Goal: Information Seeking & Learning: Learn about a topic

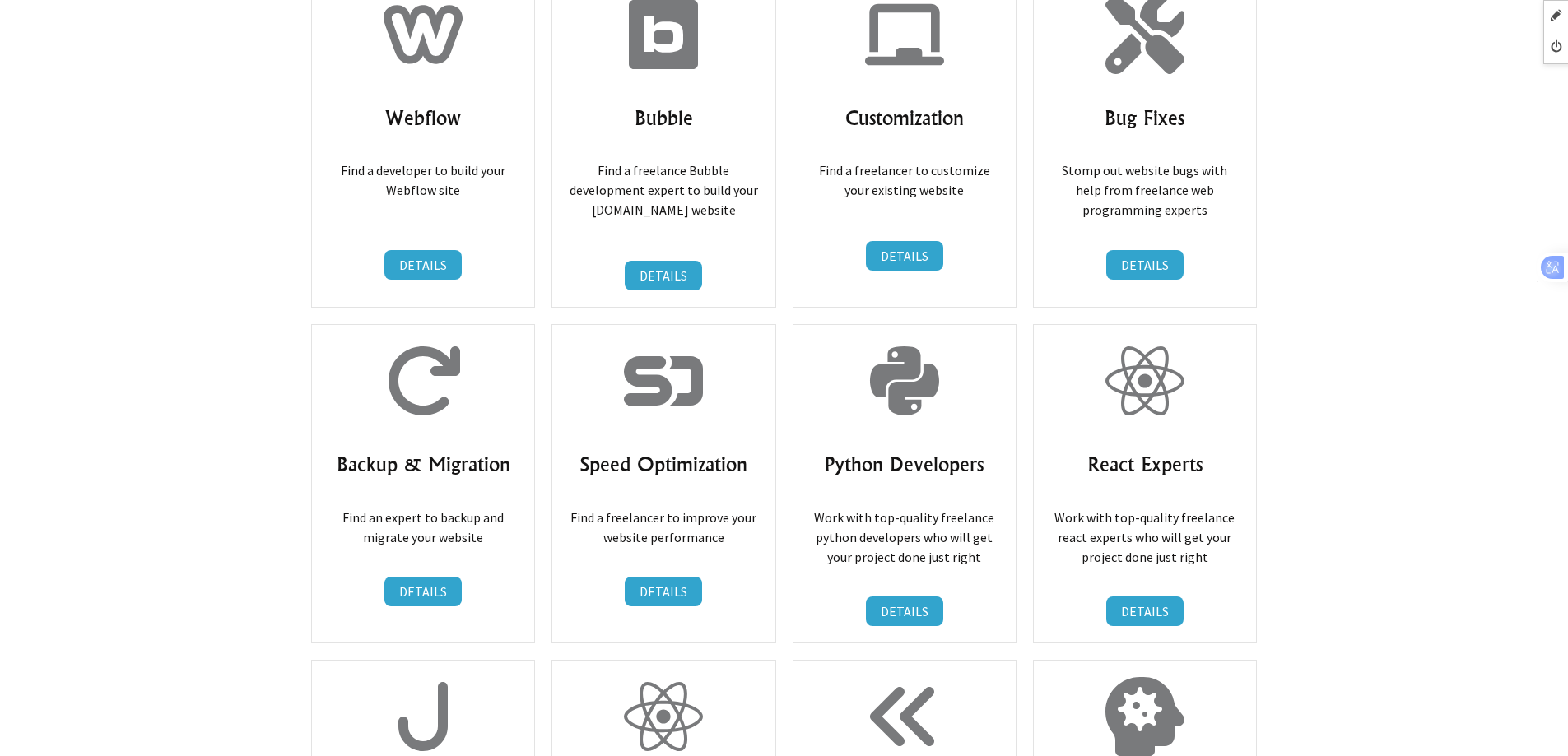
scroll to position [7294, 0]
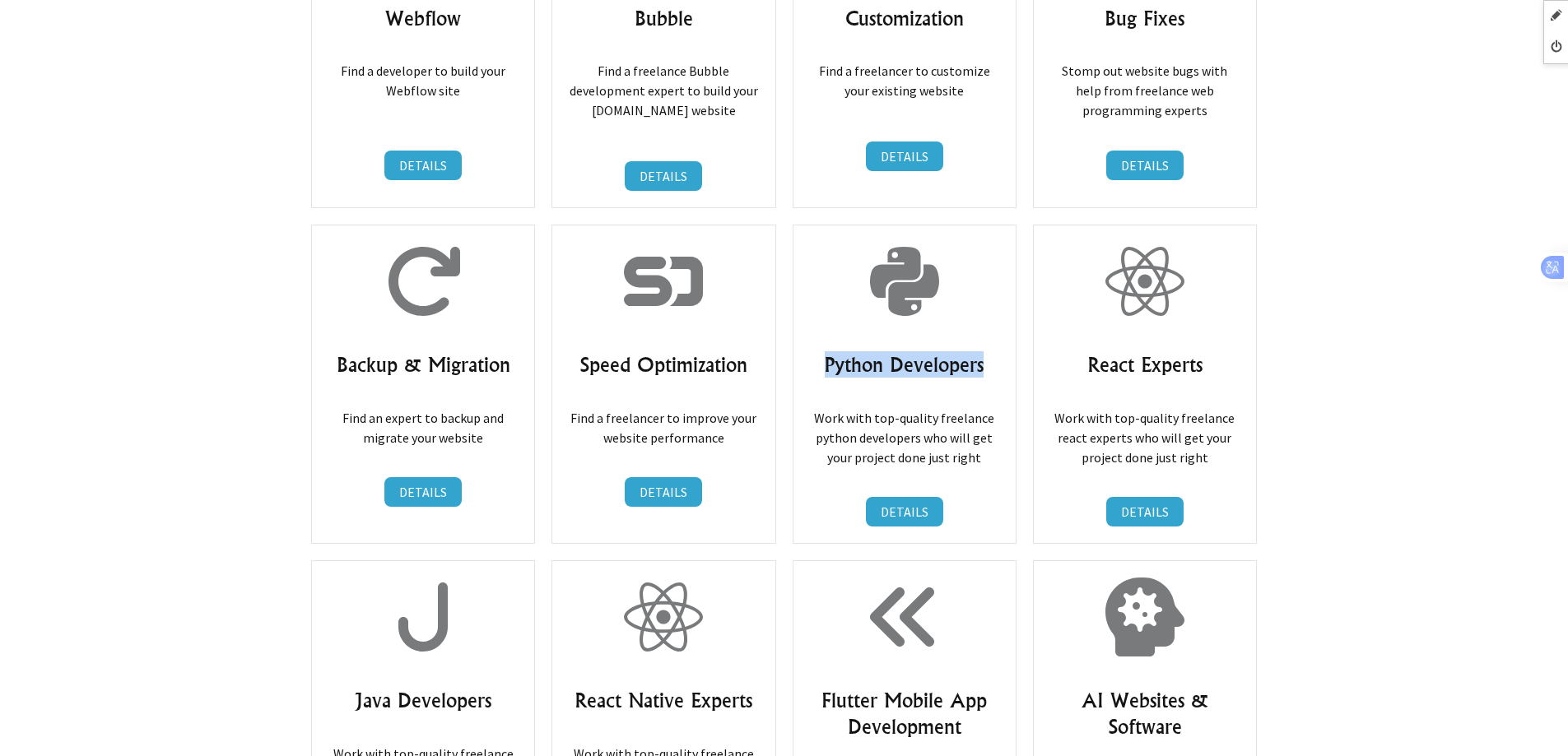
drag, startPoint x: 839, startPoint y: 273, endPoint x: 992, endPoint y: 273, distance: 153.0
click at [992, 351] on h3 "Python Developers" at bounding box center [904, 364] width 189 height 27
copy h3 "Python Developers"
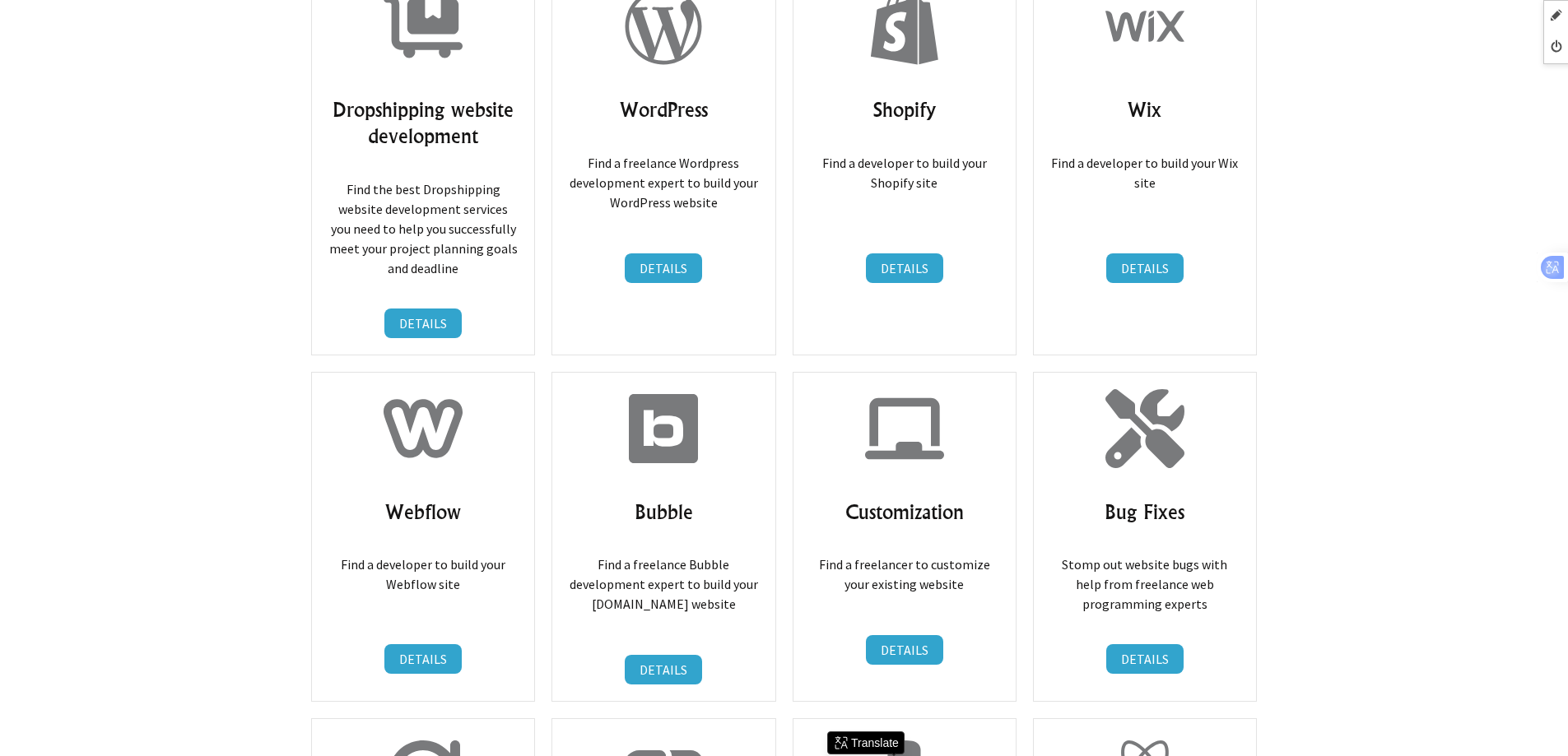
scroll to position [7128, 0]
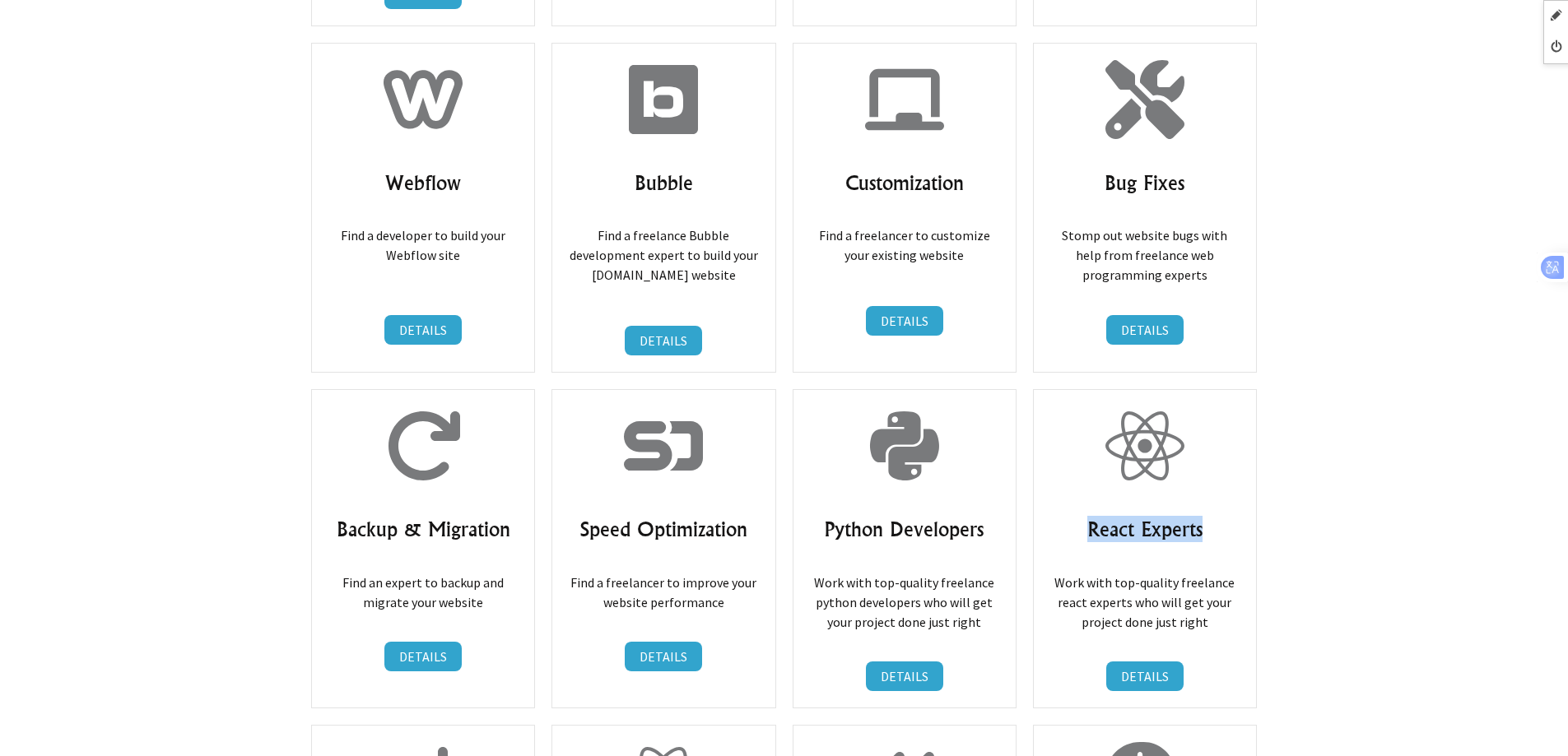
drag, startPoint x: 1246, startPoint y: 436, endPoint x: 1275, endPoint y: 436, distance: 29.0
copy h3 "React Experts"
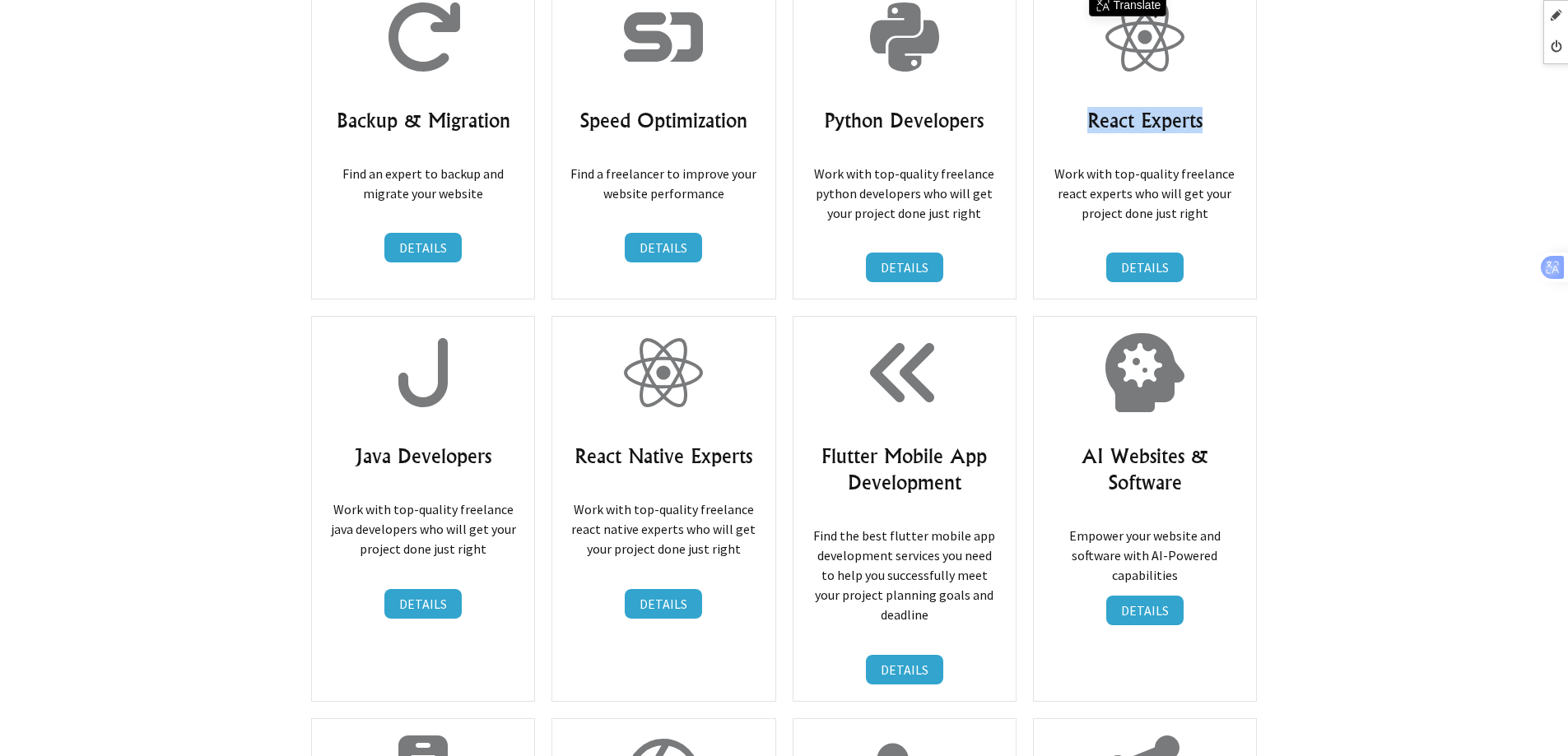
scroll to position [7623, 0]
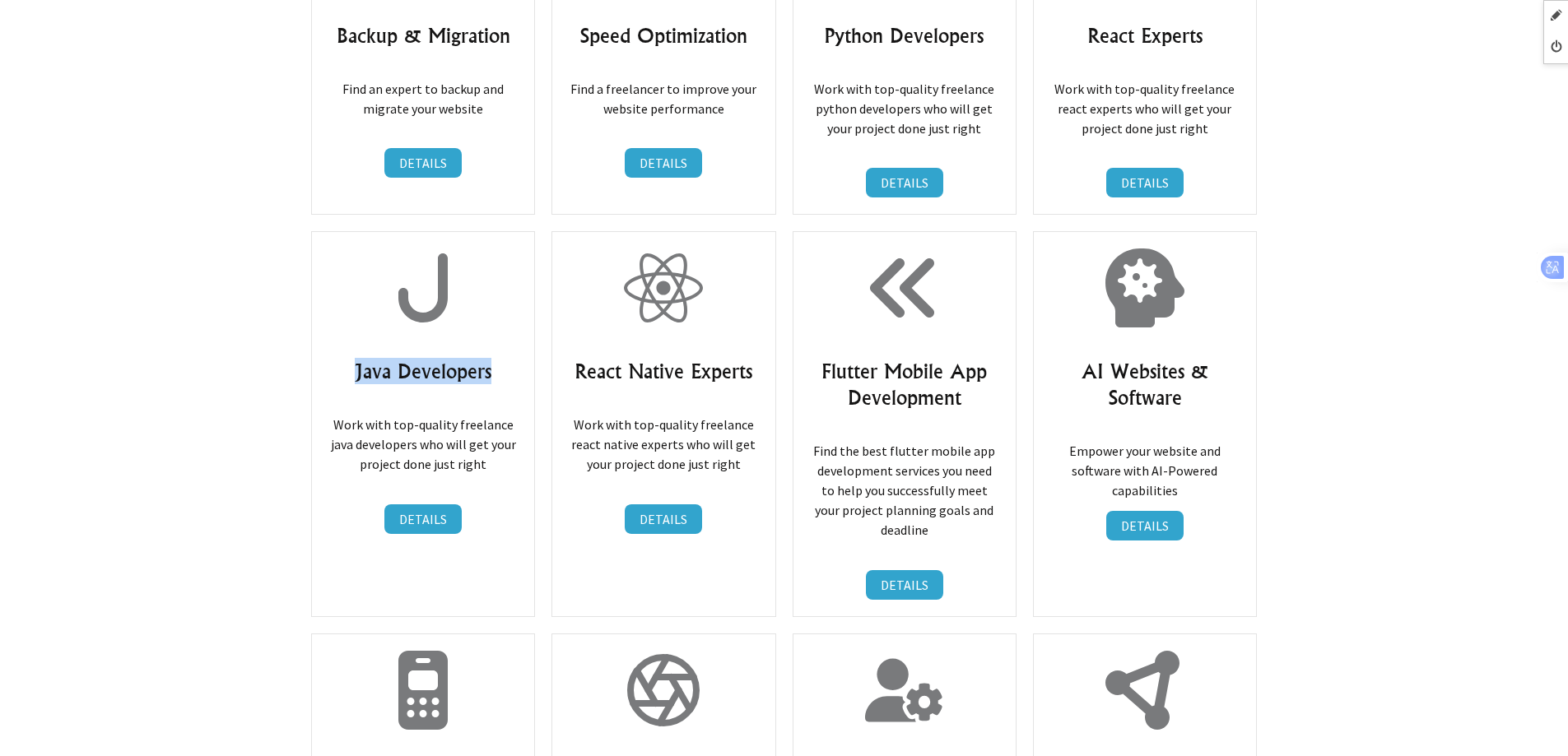
drag, startPoint x: 353, startPoint y: 282, endPoint x: 509, endPoint y: 283, distance: 156.0
click at [509, 358] on h3 "Java Developers" at bounding box center [423, 371] width 189 height 27
copy h3 "Java Developers"
drag, startPoint x: 576, startPoint y: 280, endPoint x: 760, endPoint y: 280, distance: 184.0
click at [760, 280] on div "React Native Experts Work with top-quality freelance react native experts who w…" at bounding box center [663, 424] width 224 height 385
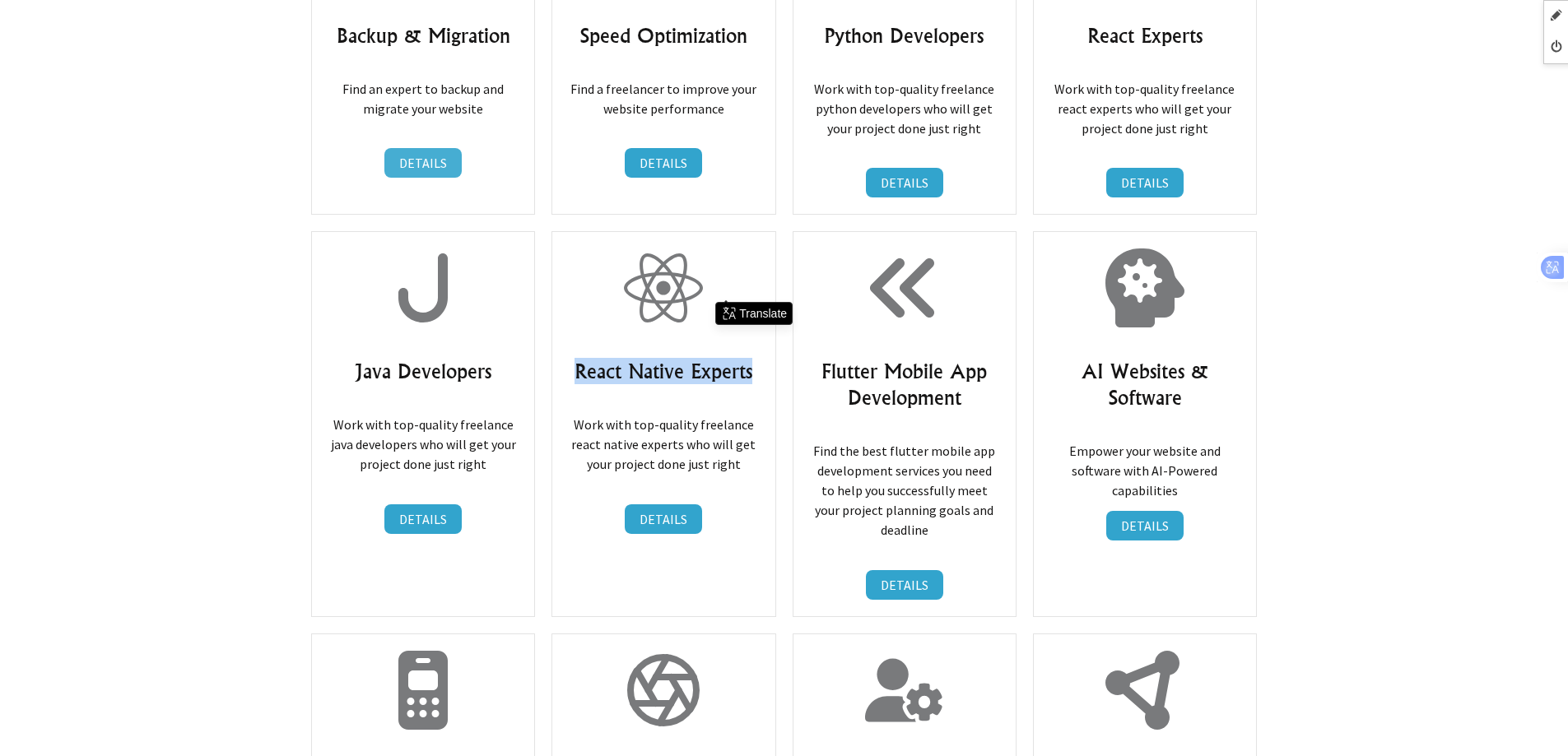
copy h3 "React Native Experts"
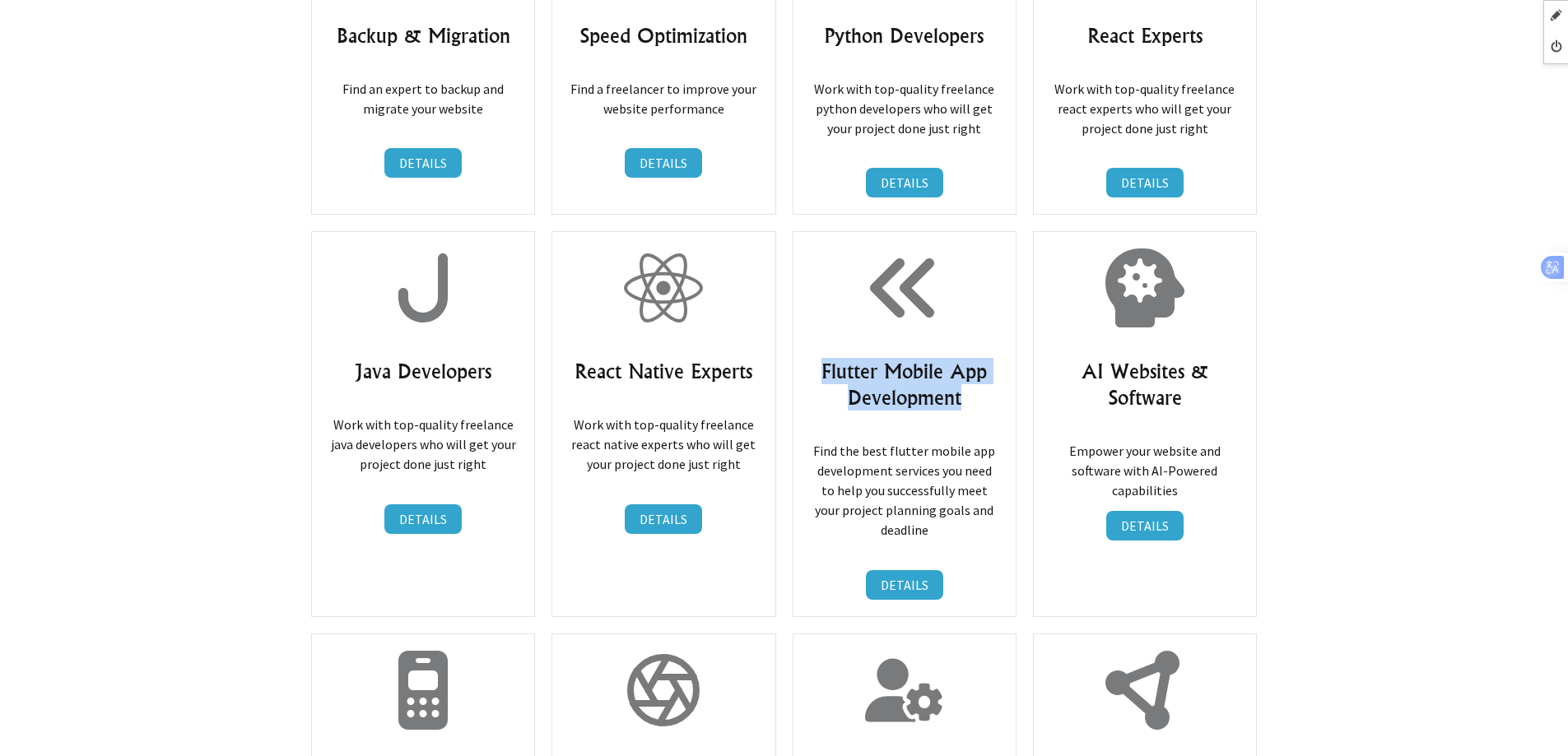
drag, startPoint x: 818, startPoint y: 280, endPoint x: 986, endPoint y: 312, distance: 171.0
click at [986, 358] on h3 "Flutter Mobile App Development" at bounding box center [904, 384] width 189 height 53
copy h3 "Flutter Mobile App Development"
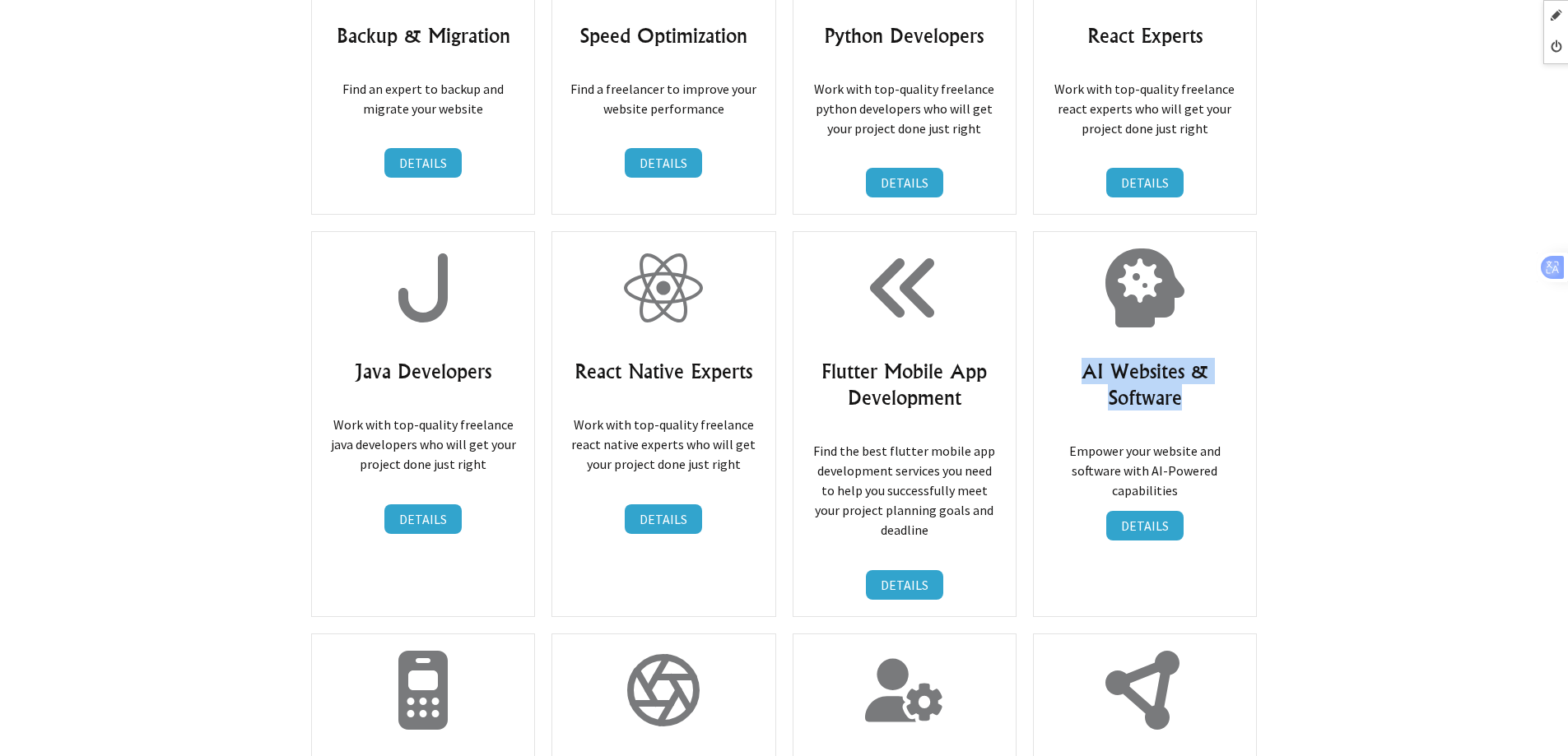
drag, startPoint x: 1094, startPoint y: 286, endPoint x: 1214, endPoint y: 318, distance: 124.2
click at [1214, 358] on h3 "AI Websites & Software" at bounding box center [1145, 384] width 189 height 53
copy h3 "AI Websites & Software"
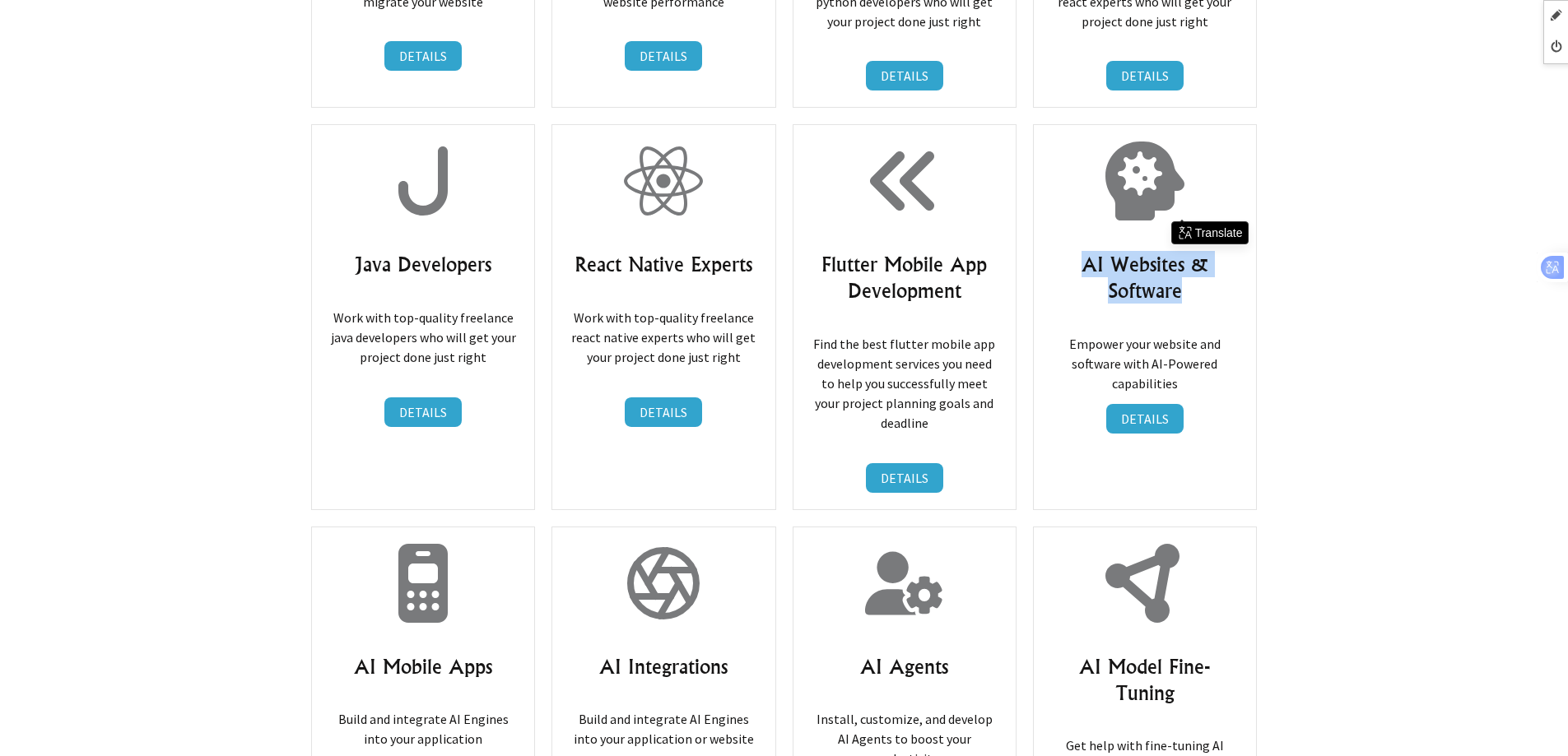
scroll to position [7952, 0]
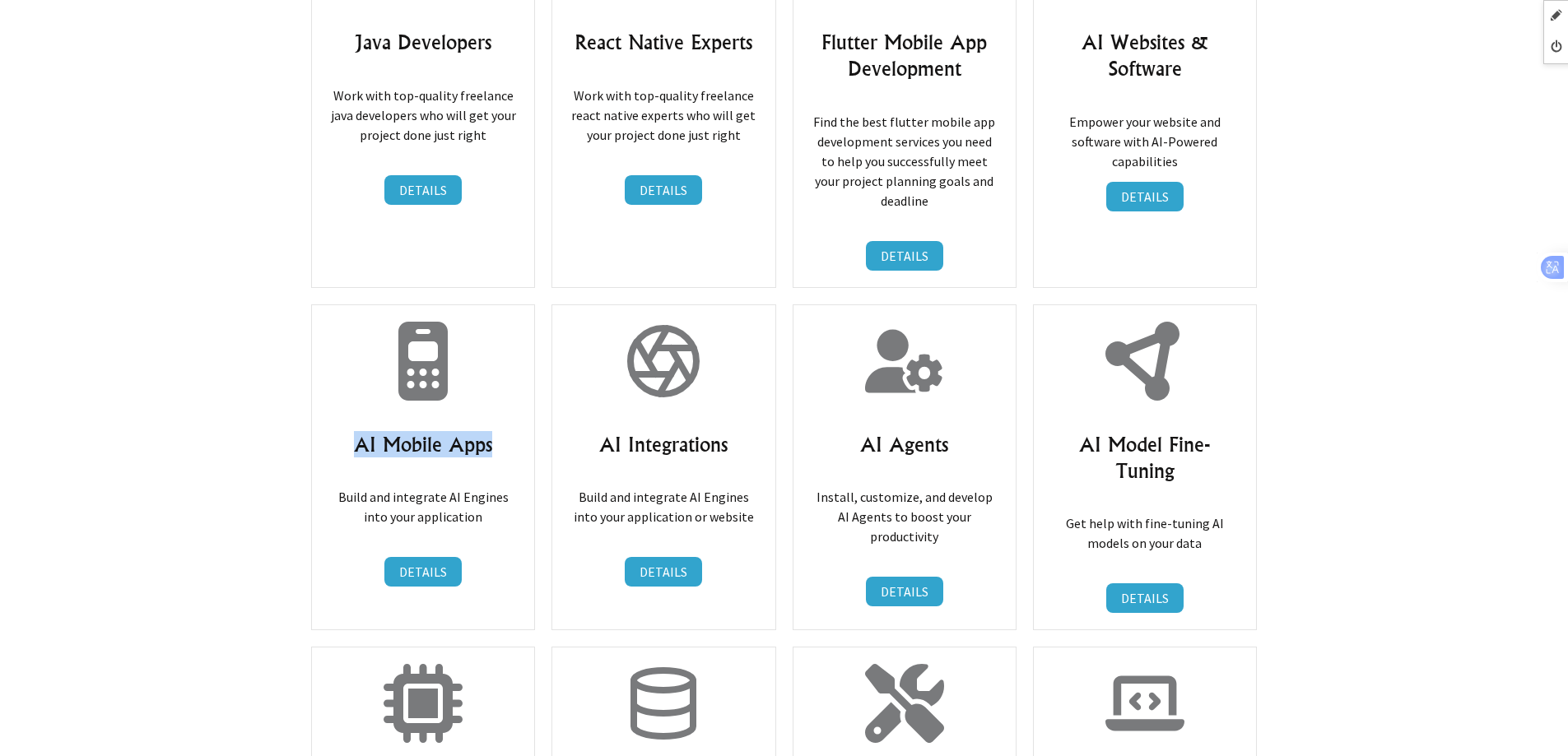
drag, startPoint x: 355, startPoint y: 355, endPoint x: 498, endPoint y: 360, distance: 143.1
click at [498, 432] on h3 "AI Mobile Apps" at bounding box center [423, 444] width 189 height 27
copy h3 "AI Mobile Apps"
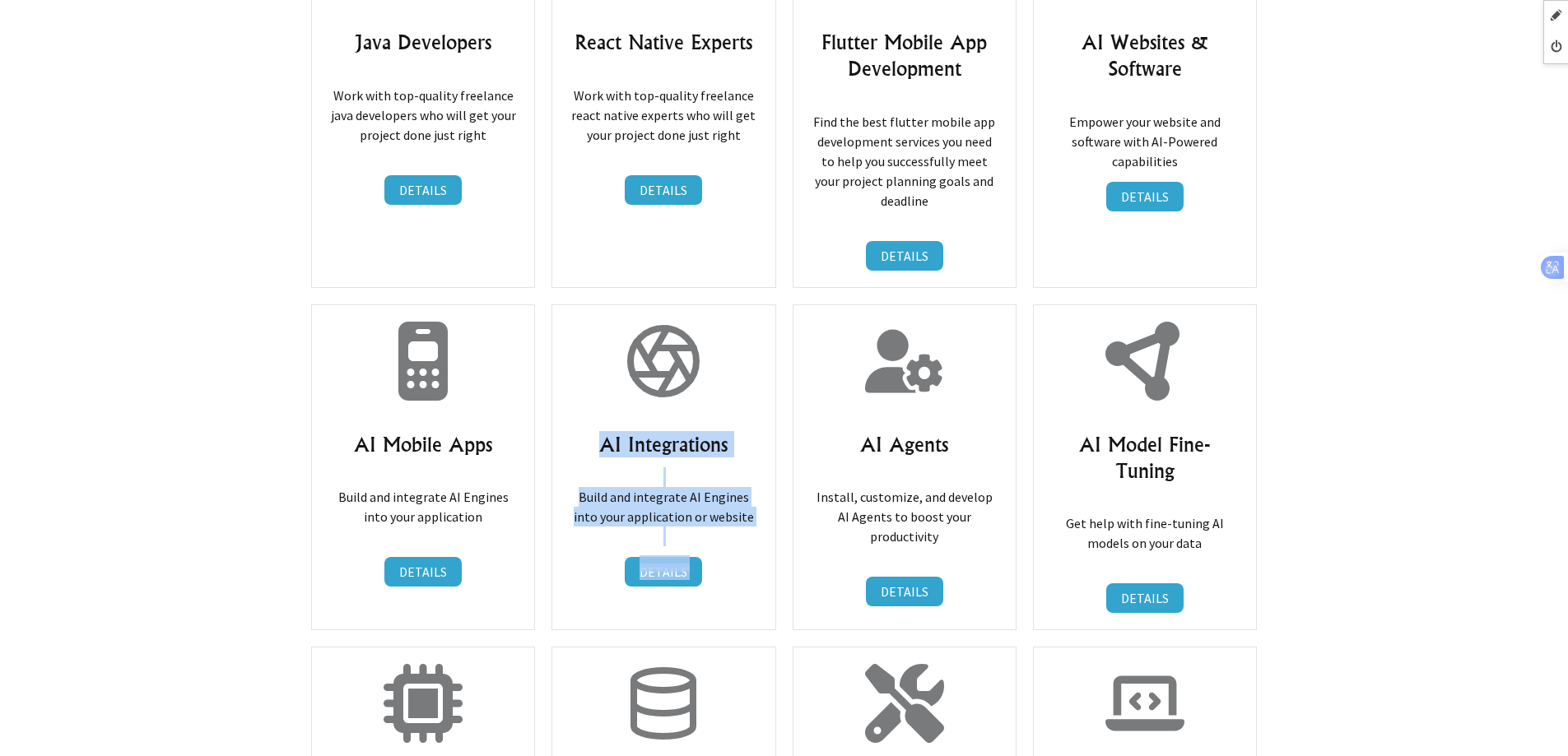
drag, startPoint x: 599, startPoint y: 364, endPoint x: 829, endPoint y: 364, distance: 230.0
click at [732, 432] on h3 "AI Integrations" at bounding box center [663, 444] width 189 height 27
drag, startPoint x: 583, startPoint y: 347, endPoint x: 767, endPoint y: 359, distance: 184.4
click at [767, 359] on div "AI Integrations Build and integrate AI Engines into your application or website…" at bounding box center [663, 467] width 224 height 326
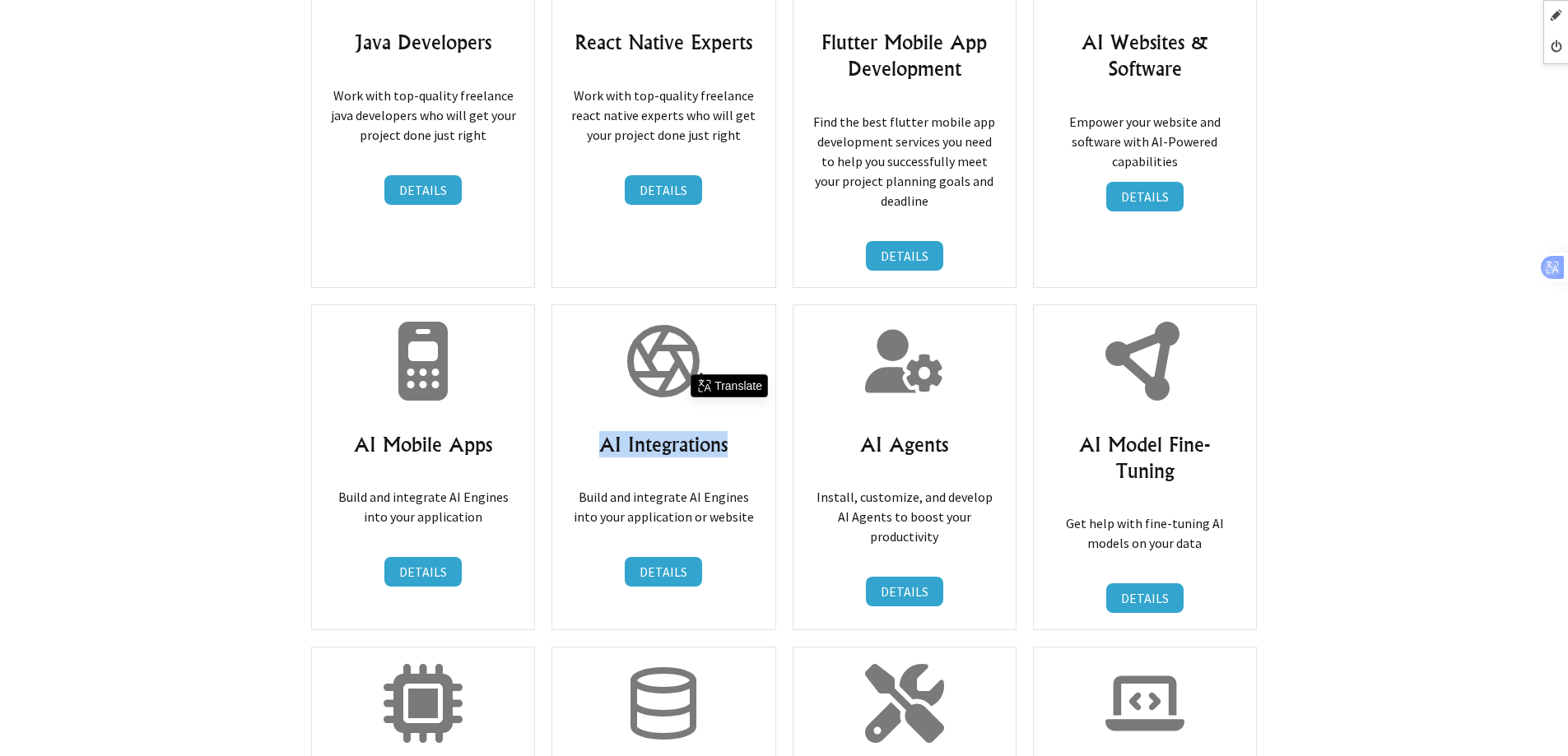
copy h3 "AI Integrations"
drag, startPoint x: 849, startPoint y: 365, endPoint x: 963, endPoint y: 362, distance: 114.0
click at [963, 432] on h3 "AI Agents" at bounding box center [904, 444] width 189 height 27
copy h3 "AI Agents"
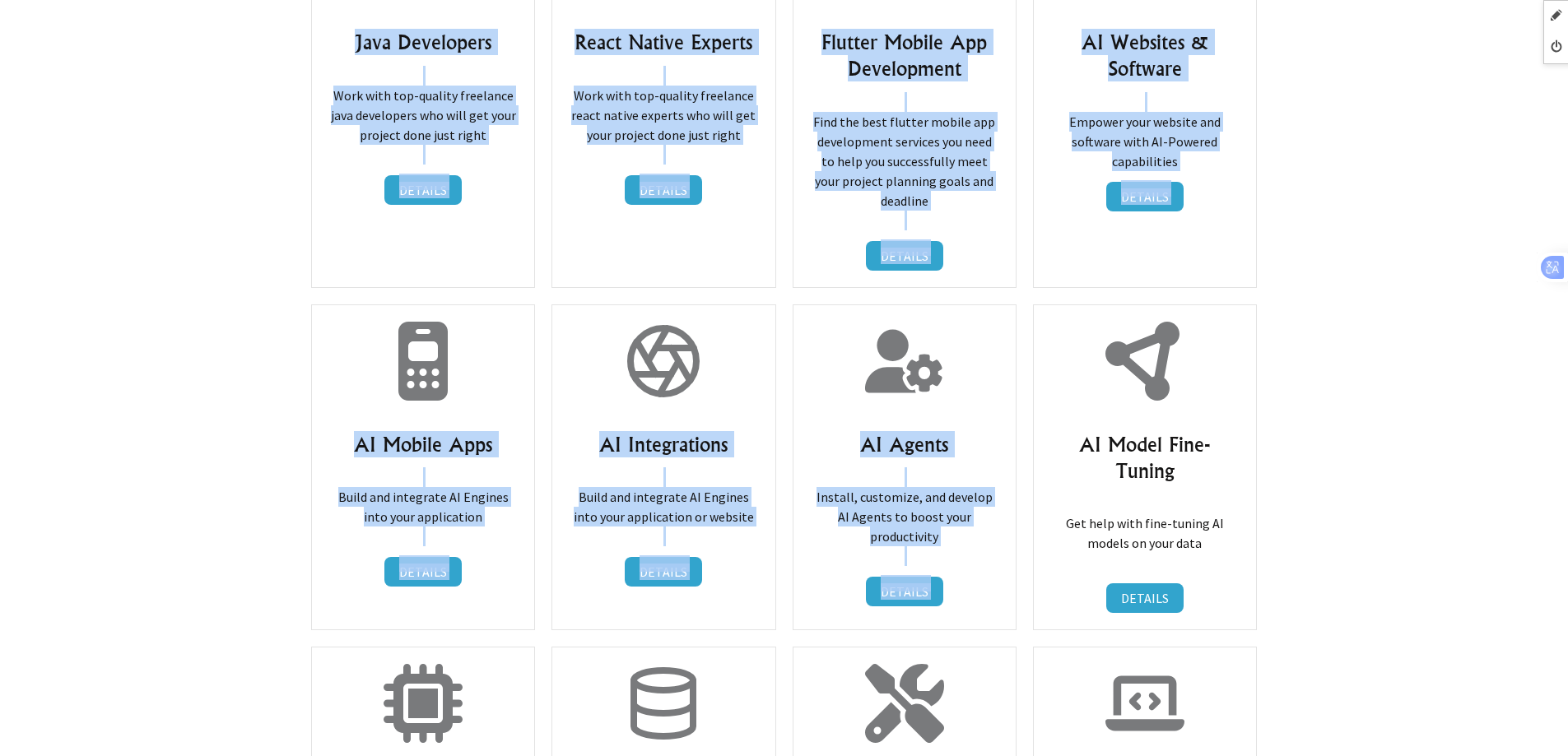
drag, startPoint x: 1051, startPoint y: 361, endPoint x: 1387, endPoint y: 358, distance: 336.0
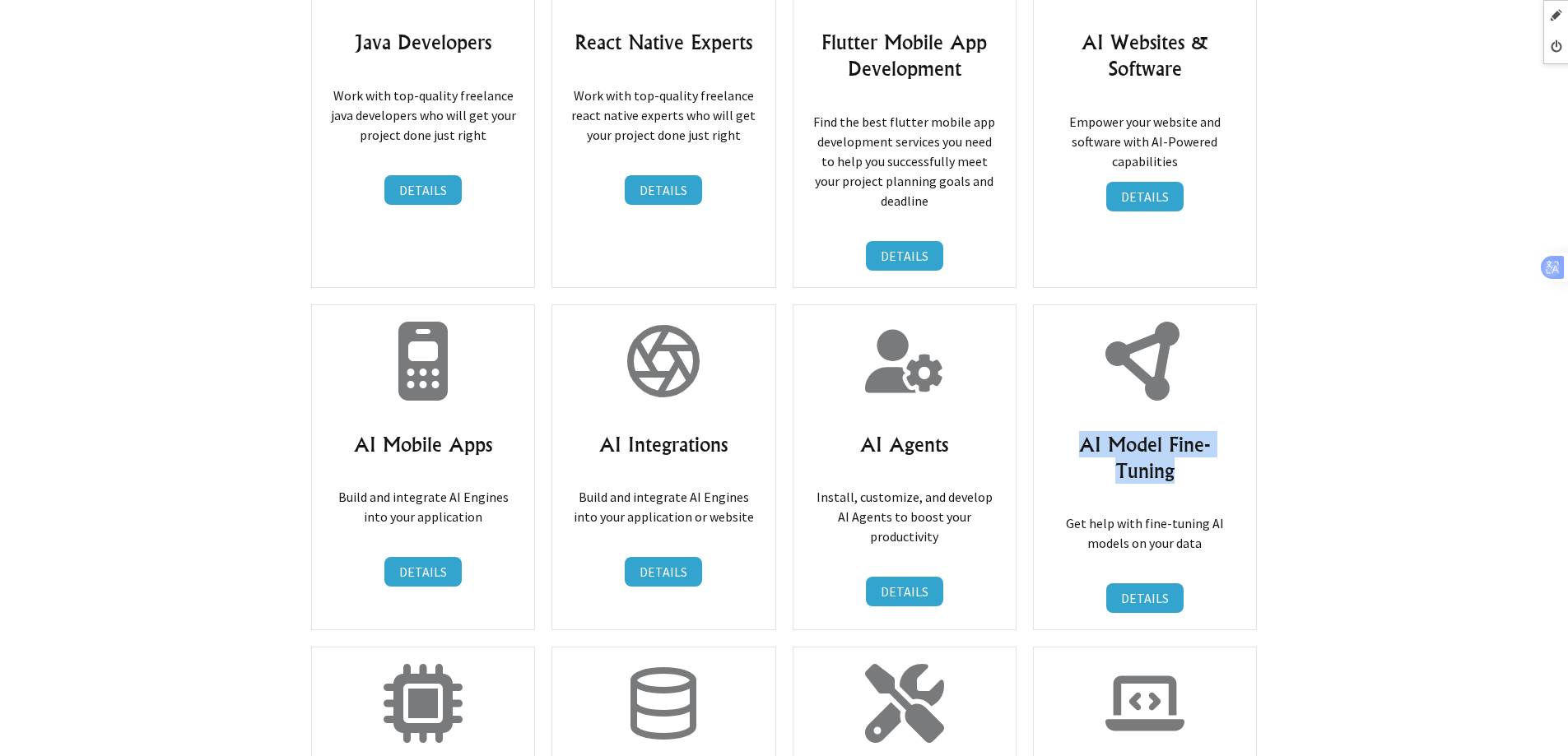
drag, startPoint x: 1050, startPoint y: 360, endPoint x: 1288, endPoint y: 359, distance: 238.0
copy h3 "AI Model Fine-Tuning"
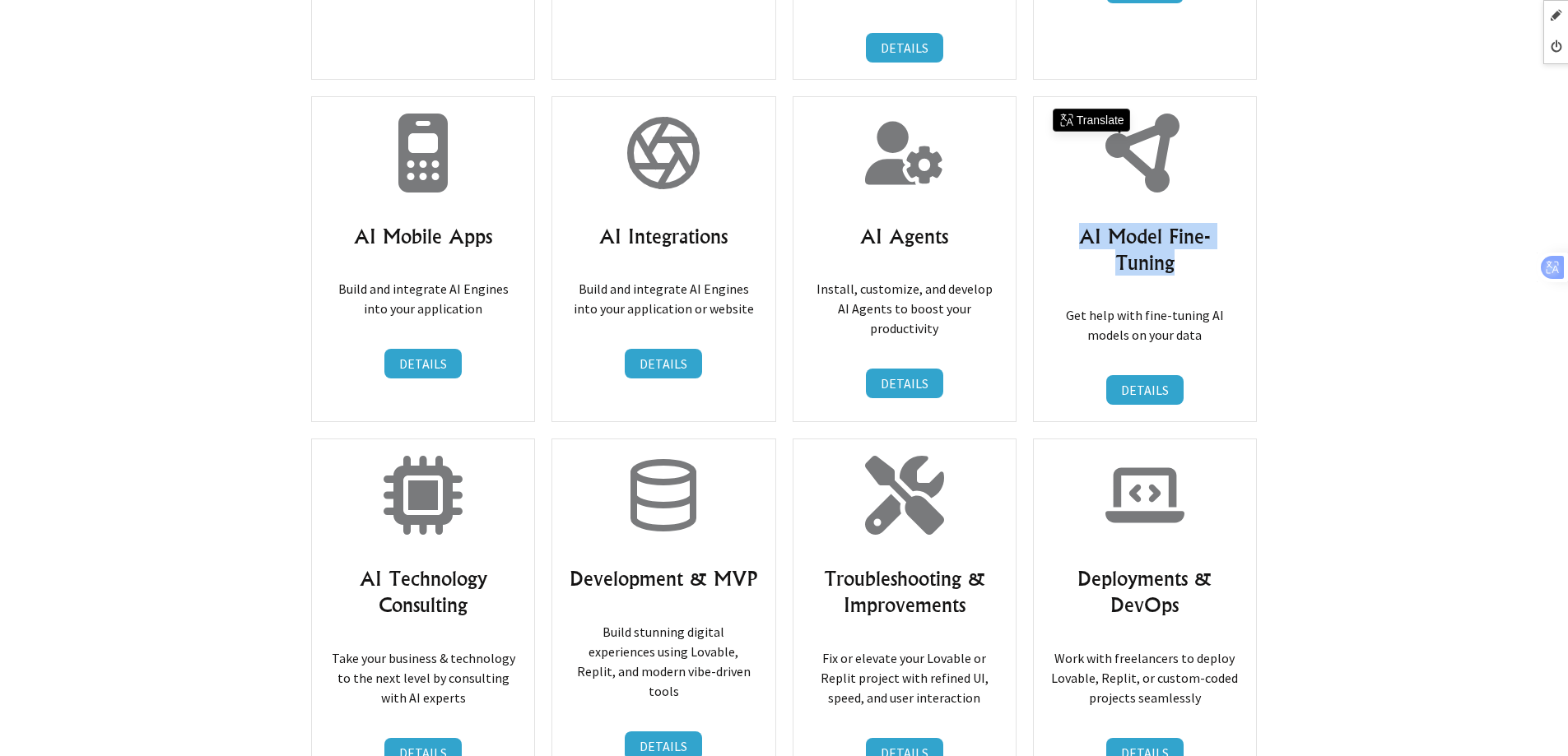
scroll to position [8281, 0]
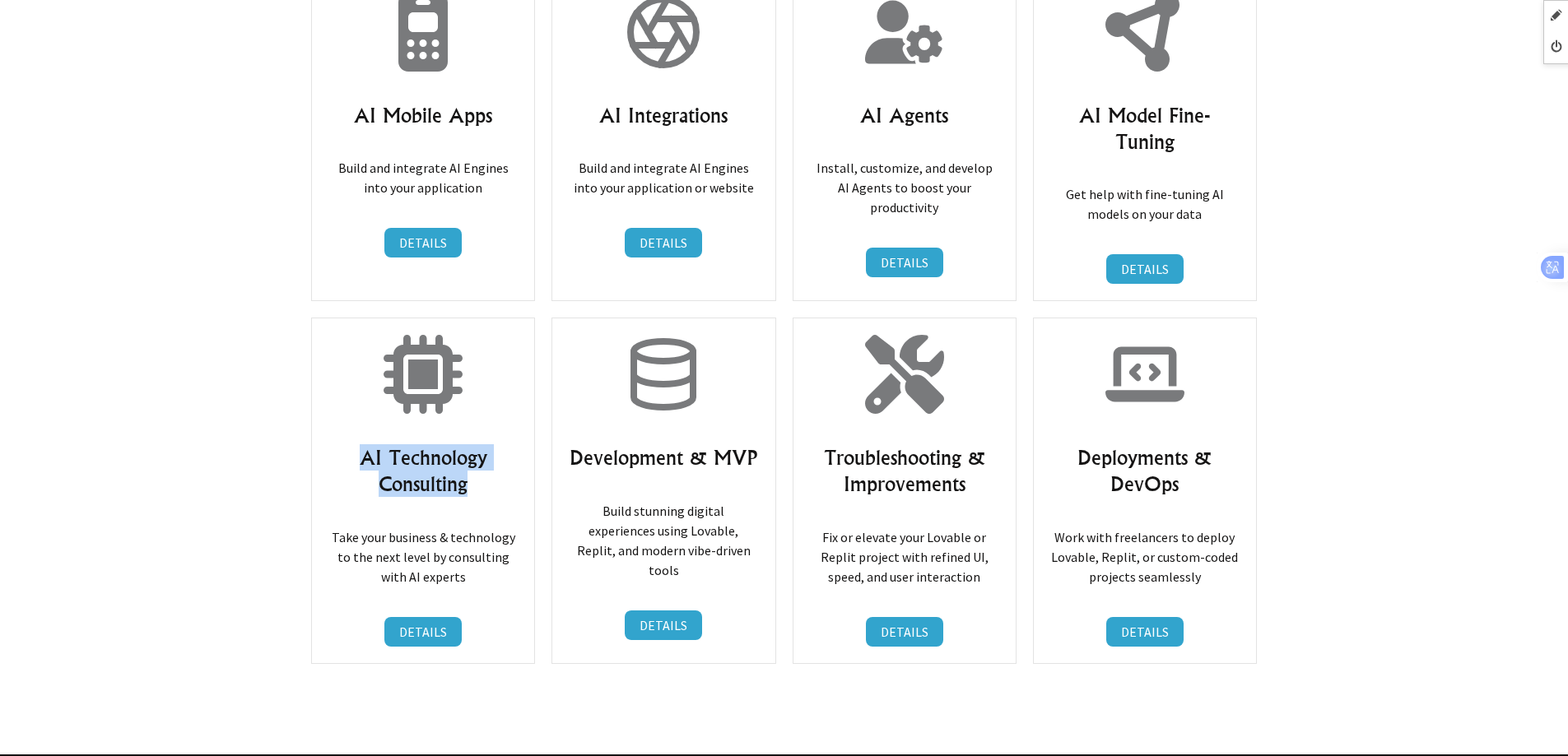
drag, startPoint x: 354, startPoint y: 339, endPoint x: 484, endPoint y: 372, distance: 134.1
click at [484, 444] on h3 "AI Technology Consulting" at bounding box center [423, 471] width 189 height 53
drag, startPoint x: 569, startPoint y: 340, endPoint x: 758, endPoint y: 341, distance: 189.0
click at [758, 444] on h3 "Development & MVP" at bounding box center [663, 457] width 189 height 27
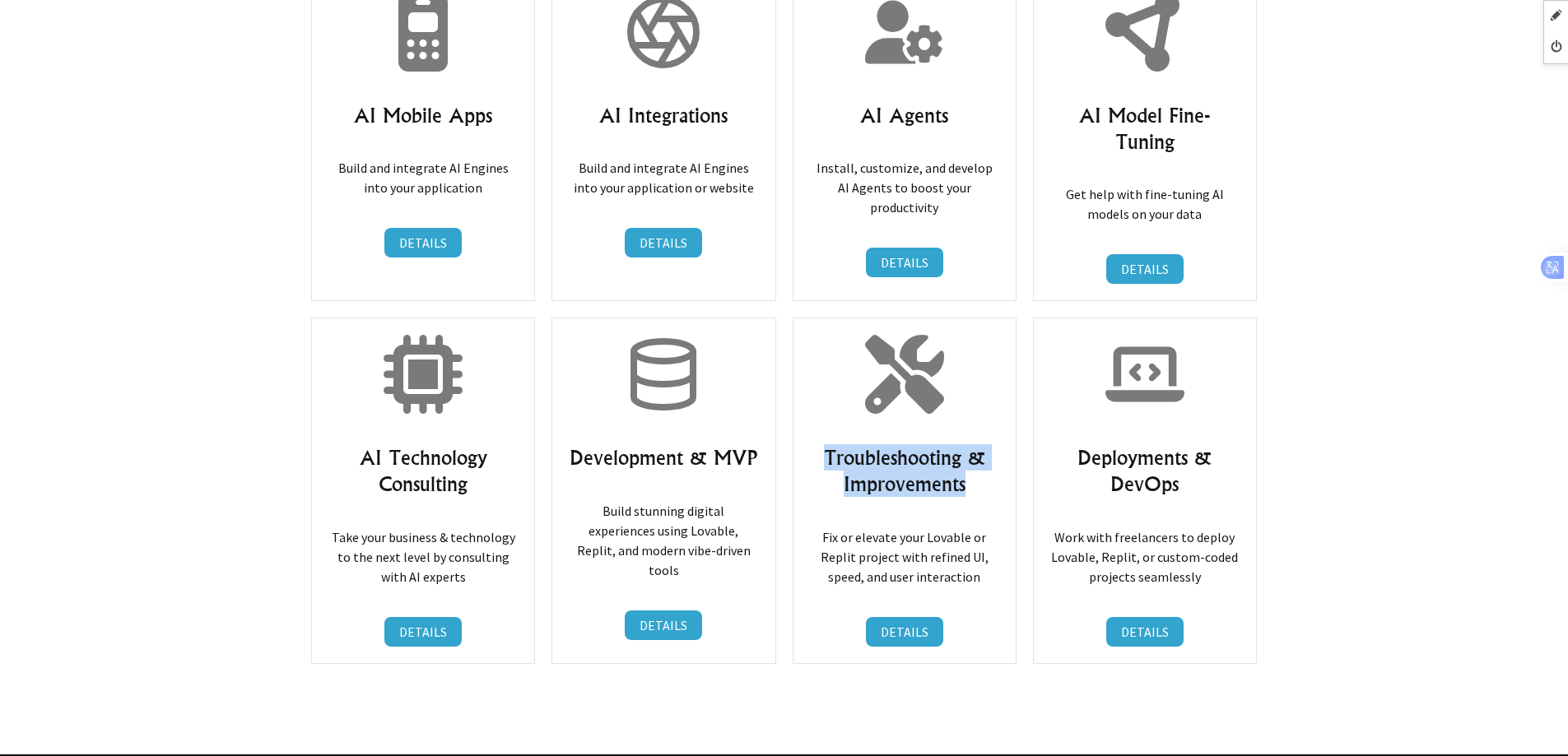
drag, startPoint x: 821, startPoint y: 342, endPoint x: 1021, endPoint y: 373, distance: 202.4
drag, startPoint x: 1101, startPoint y: 342, endPoint x: 1220, endPoint y: 380, distance: 124.9
click at [1220, 444] on h3 "Deployments & DevOps" at bounding box center [1145, 471] width 189 height 53
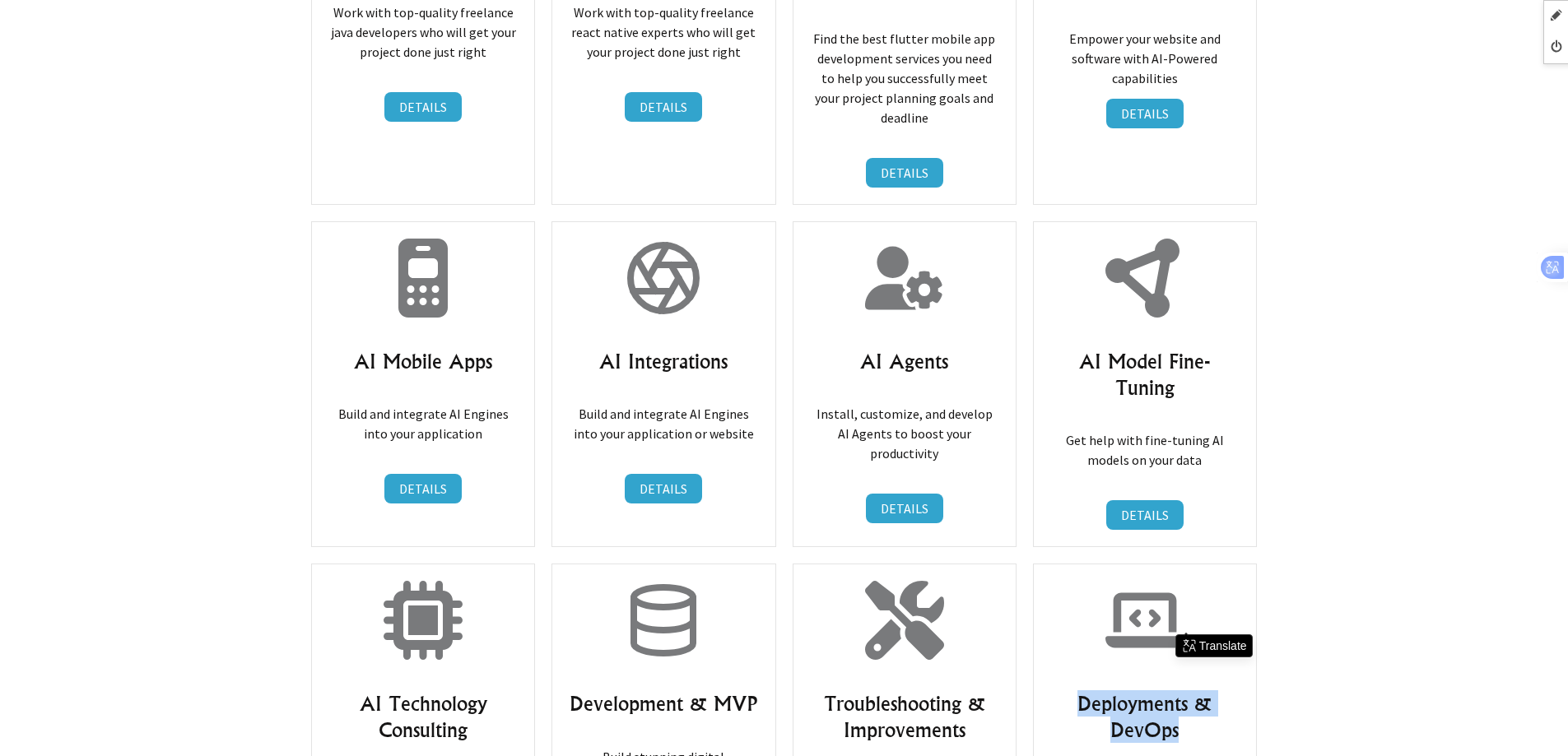
scroll to position [8034, 0]
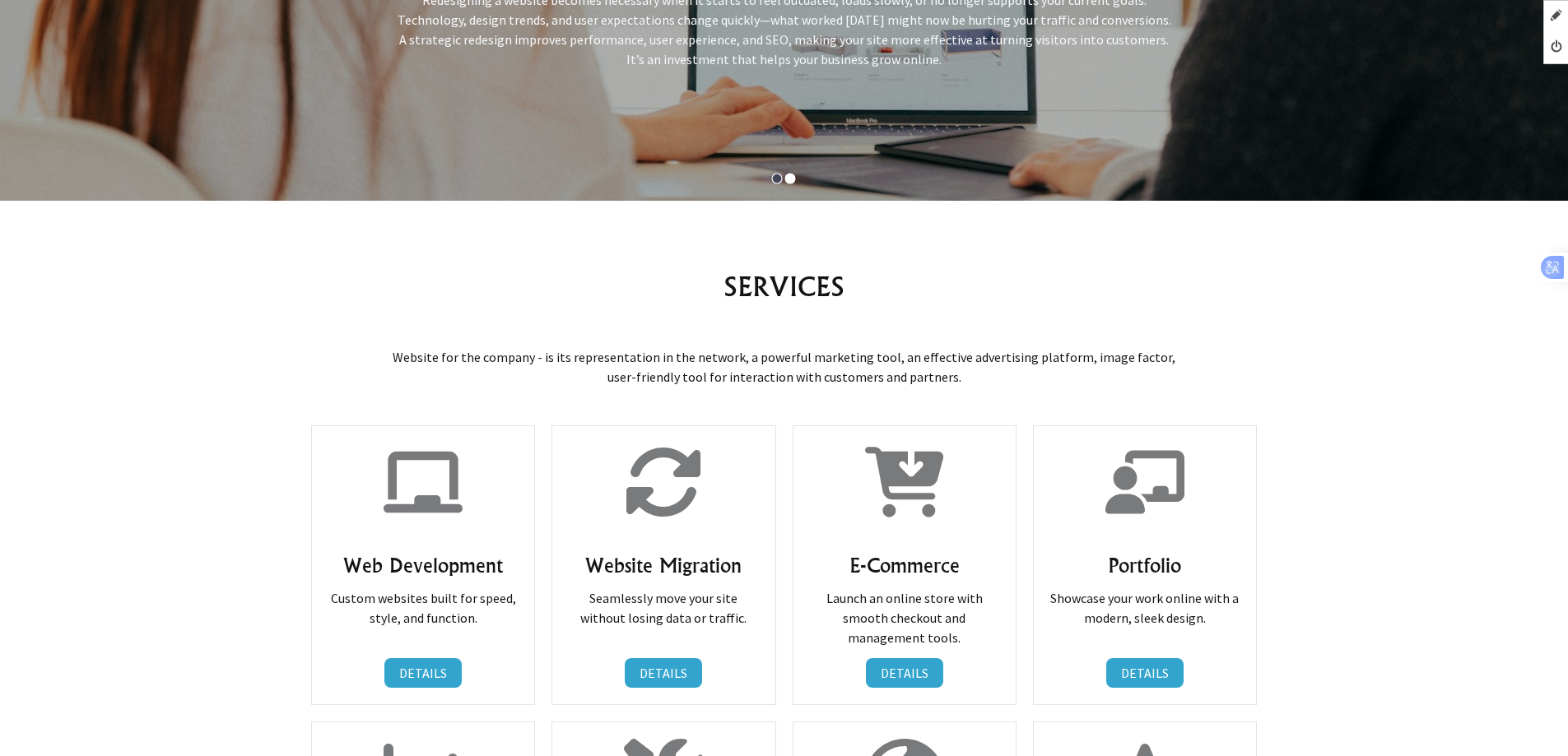
scroll to position [298, 0]
